Goal: Find specific page/section: Find specific page/section

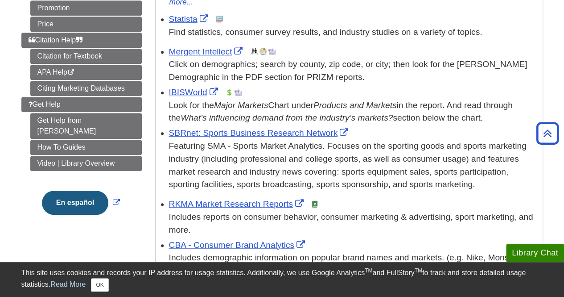
scroll to position [268, 0]
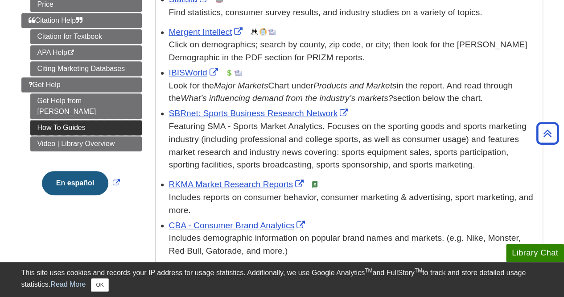
click at [111, 120] on link "How To Guides" at bounding box center [85, 127] width 111 height 15
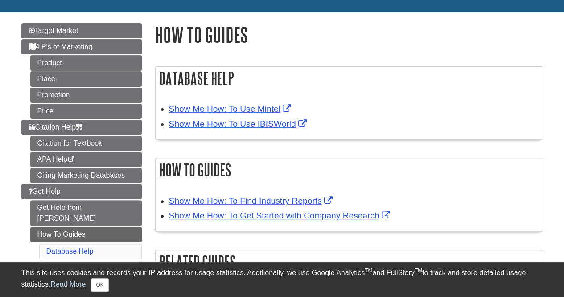
scroll to position [89, 0]
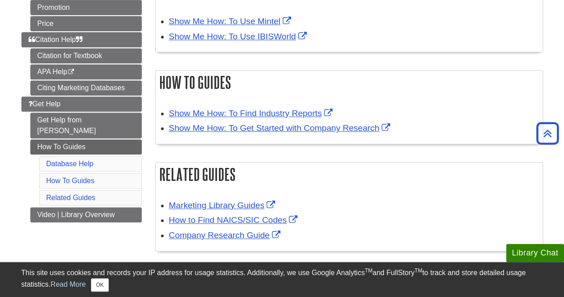
scroll to position [223, 0]
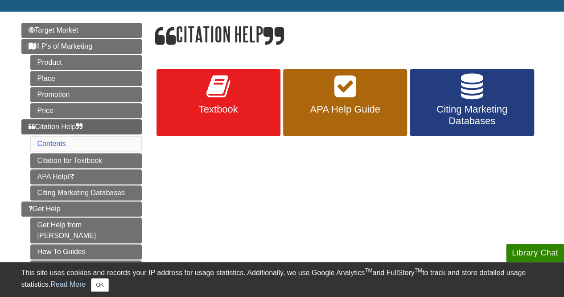
scroll to position [89, 0]
